Goal: Entertainment & Leisure: Browse casually

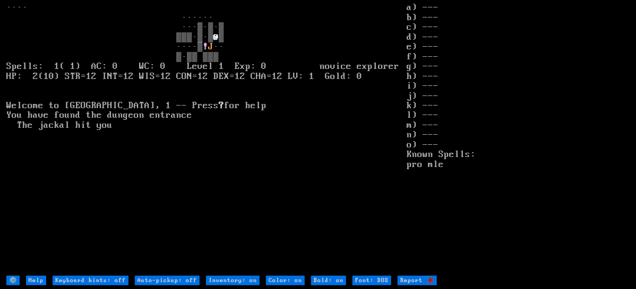
type off "Auto-pickup: on"
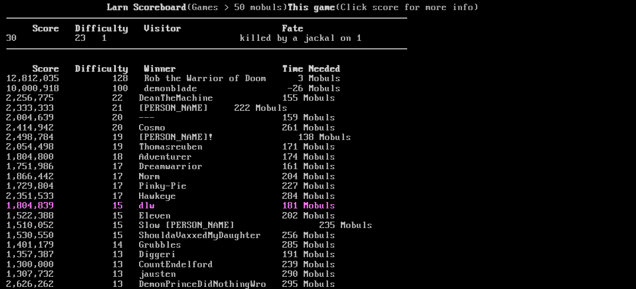
click at [145, 211] on link "1,804,839 15 dlw 181 Mobuls" at bounding box center [170, 206] width 329 height 11
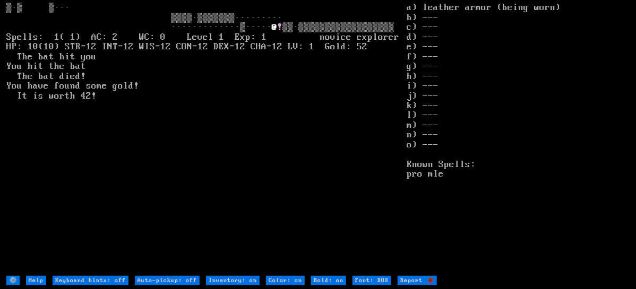
type off "Auto-pickup: on"
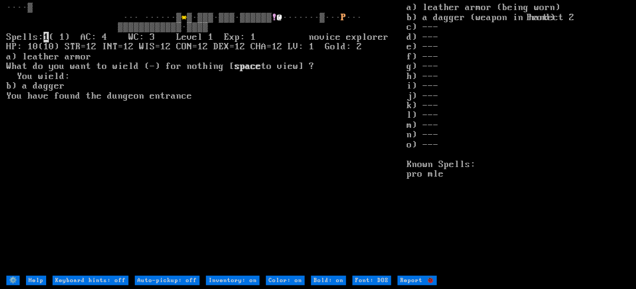
type off "Auto-pickup: on"
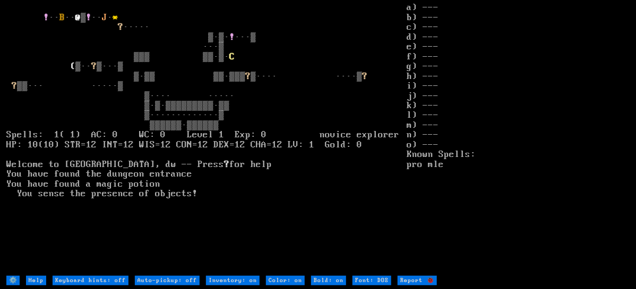
type off "Auto-pickup: on"
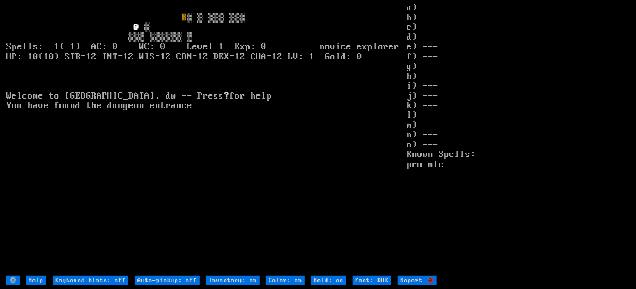
type off "Auto-pickup: on"
